Goal: Navigation & Orientation: Find specific page/section

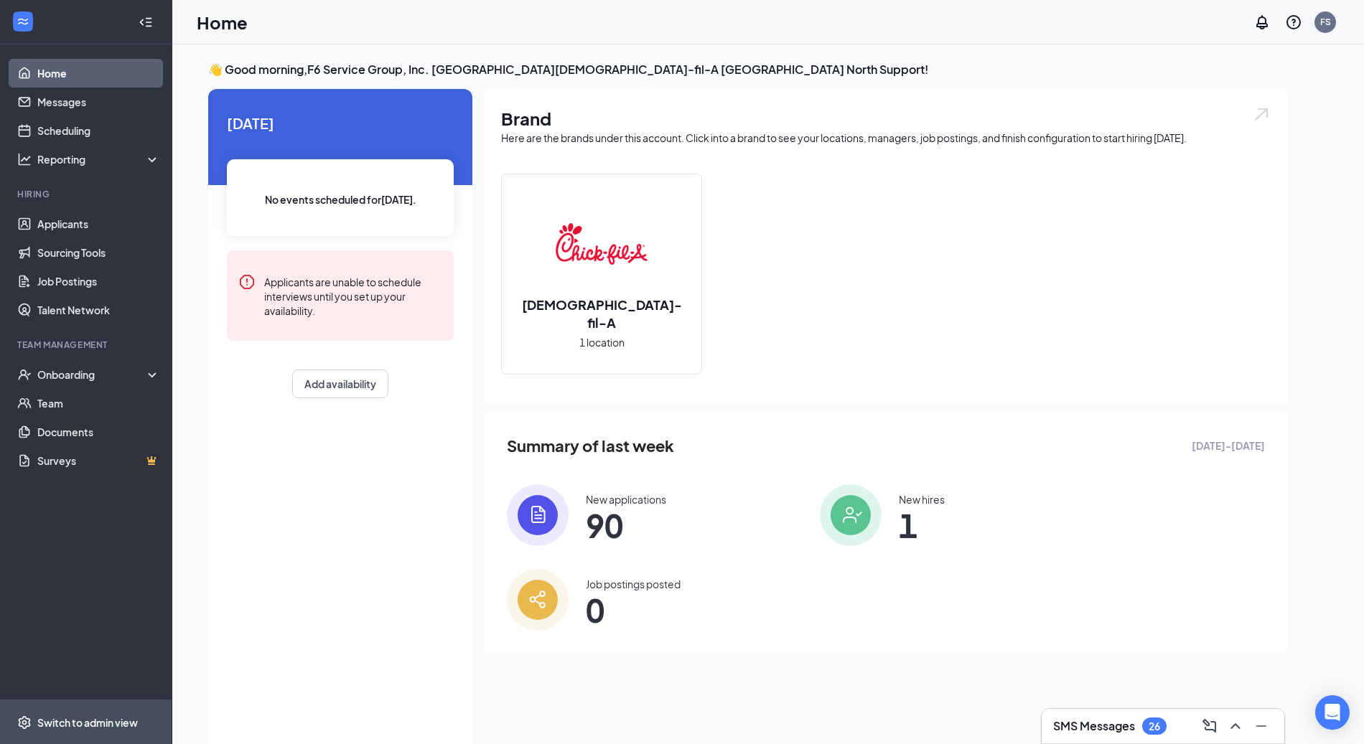
click at [69, 711] on span "Switch to admin view" at bounding box center [98, 723] width 123 height 44
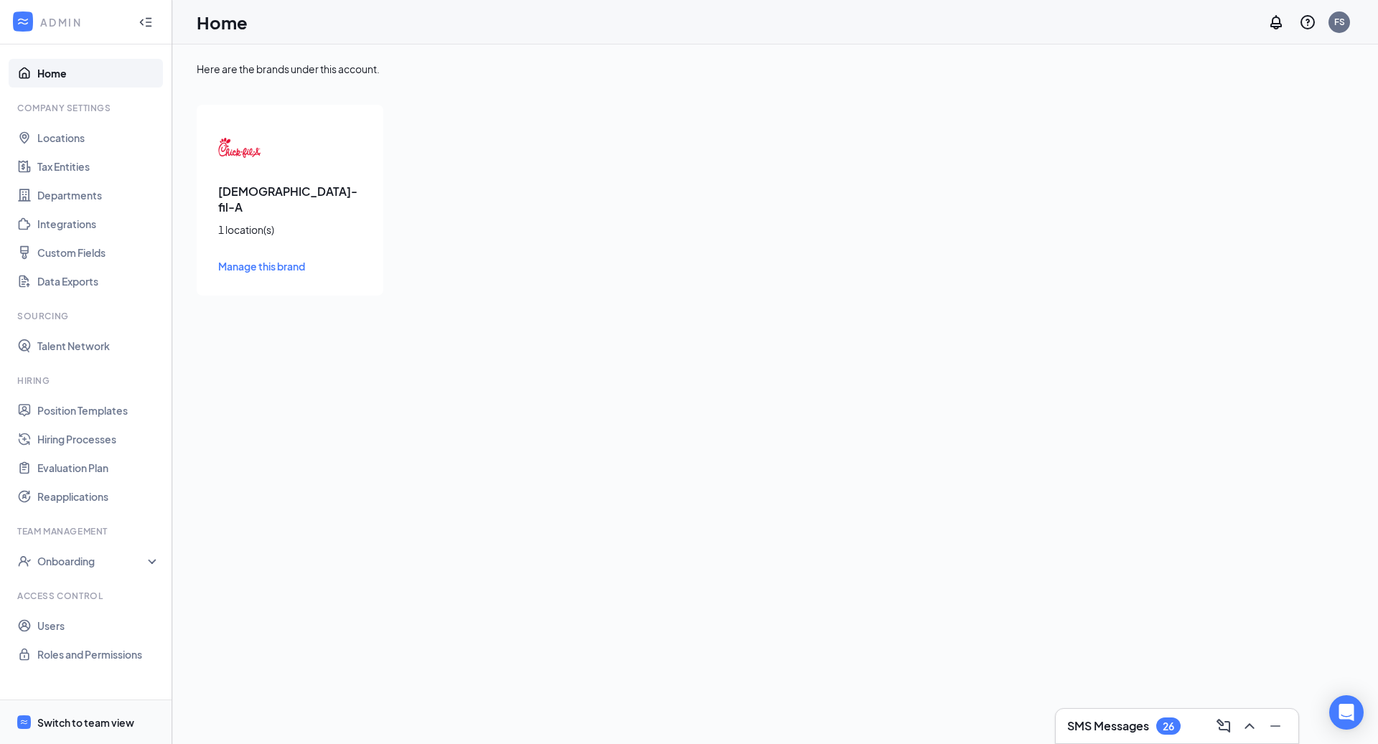
click at [94, 722] on div "Switch to team view" at bounding box center [85, 723] width 97 height 14
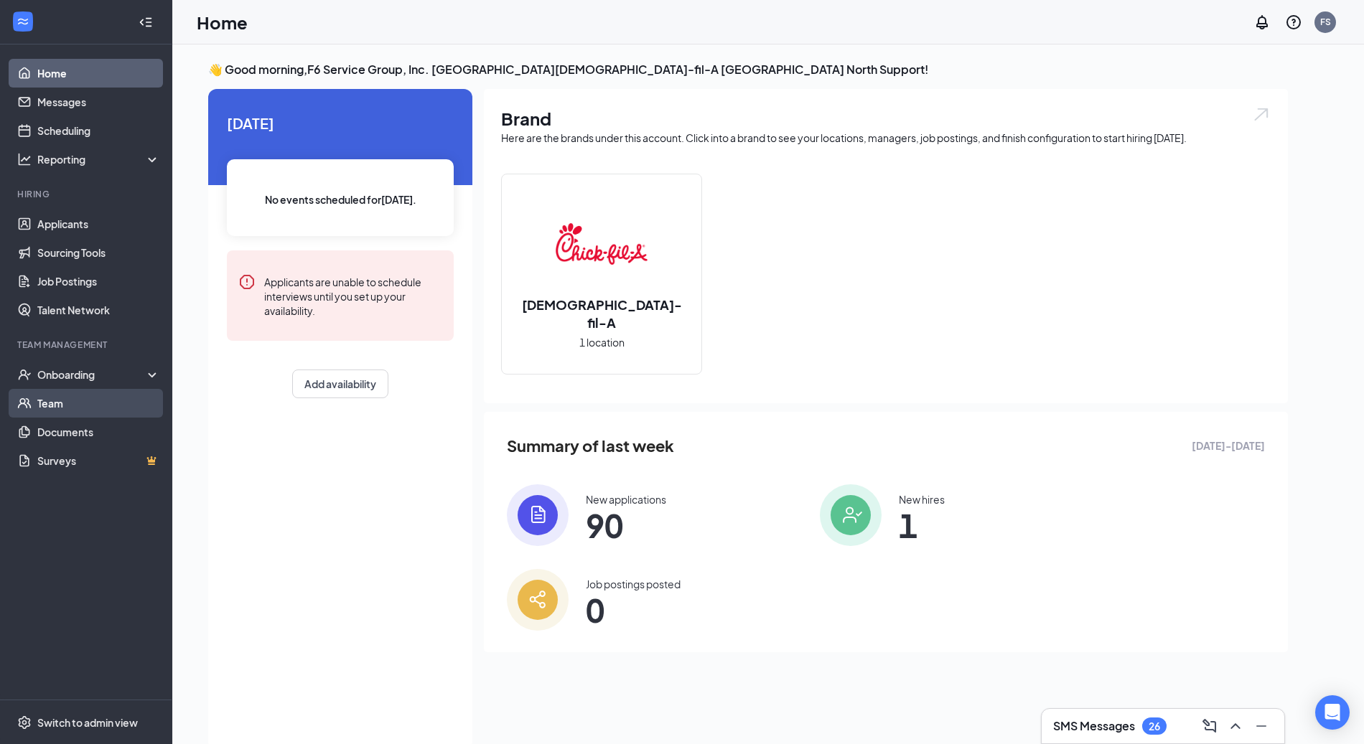
click at [71, 403] on link "Team" at bounding box center [98, 403] width 123 height 29
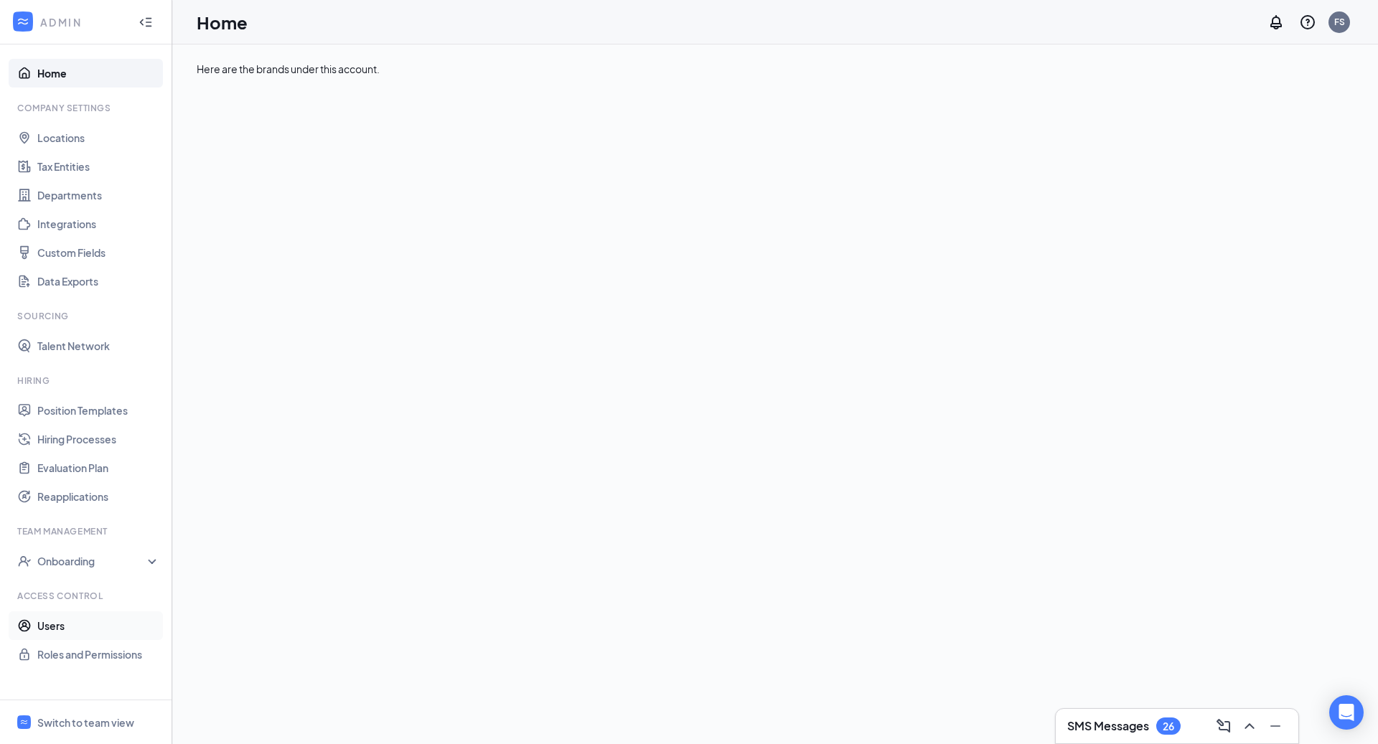
click at [103, 618] on link "Users" at bounding box center [98, 626] width 123 height 29
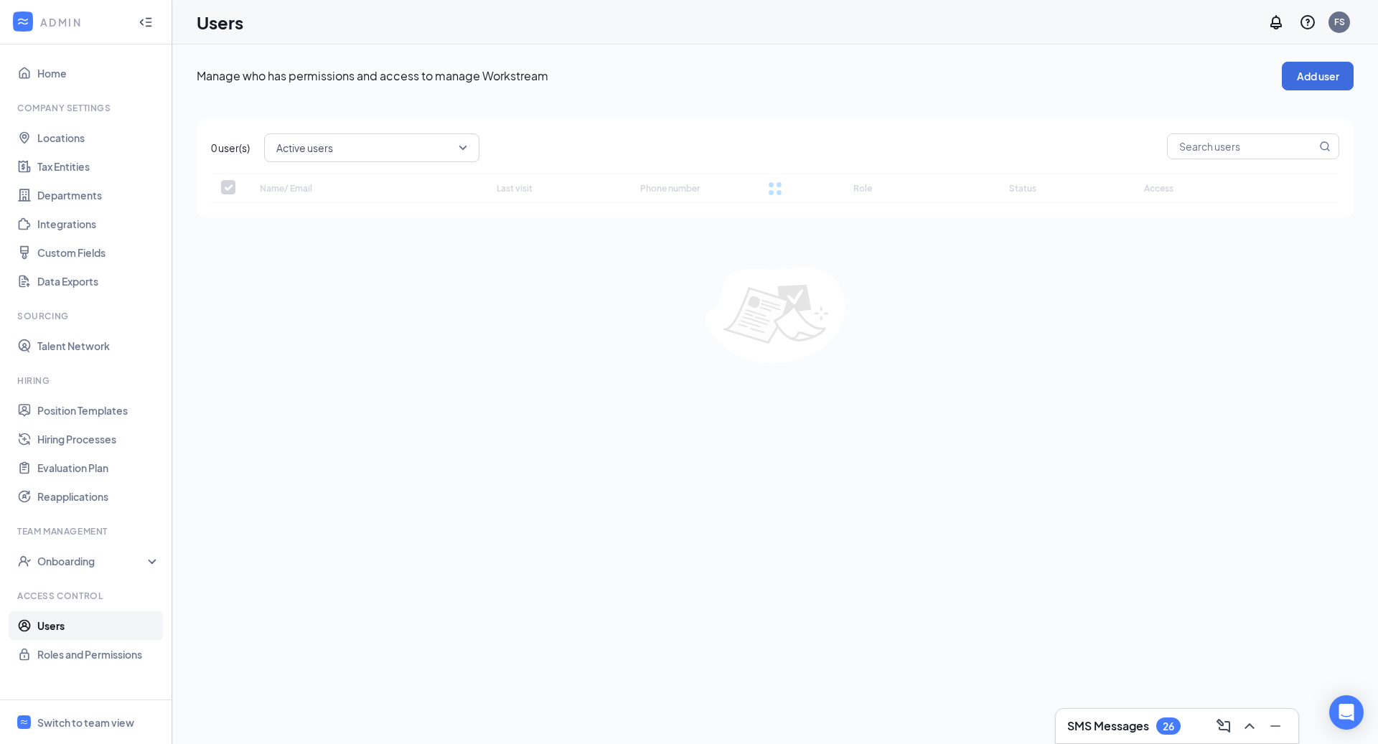
checkbox input "false"
